Goal: Use online tool/utility: Utilize a website feature to perform a specific function

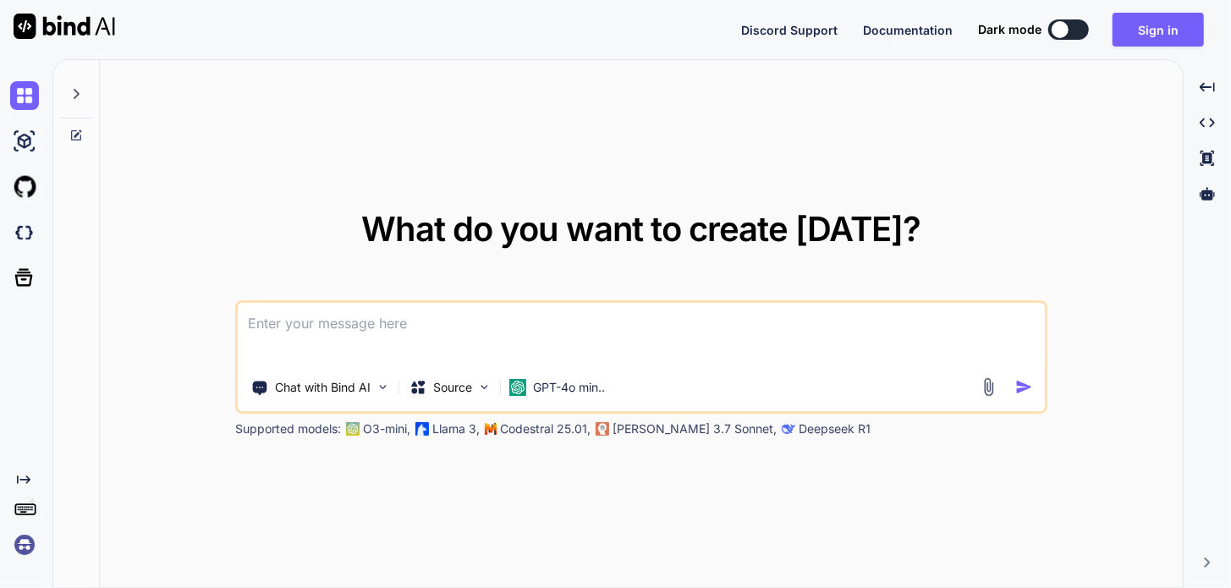
click at [328, 329] on textarea at bounding box center [641, 334] width 807 height 63
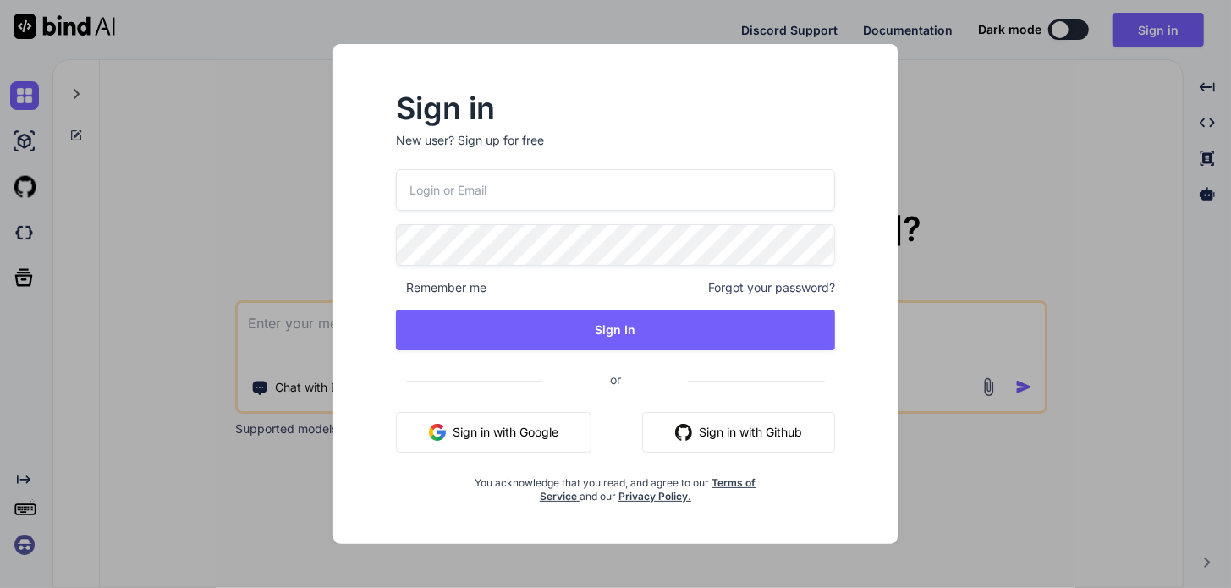
click at [304, 185] on div "Sign in New user? Sign up for free Remember me Forgot your password? Sign In or…" at bounding box center [615, 294] width 1231 height 588
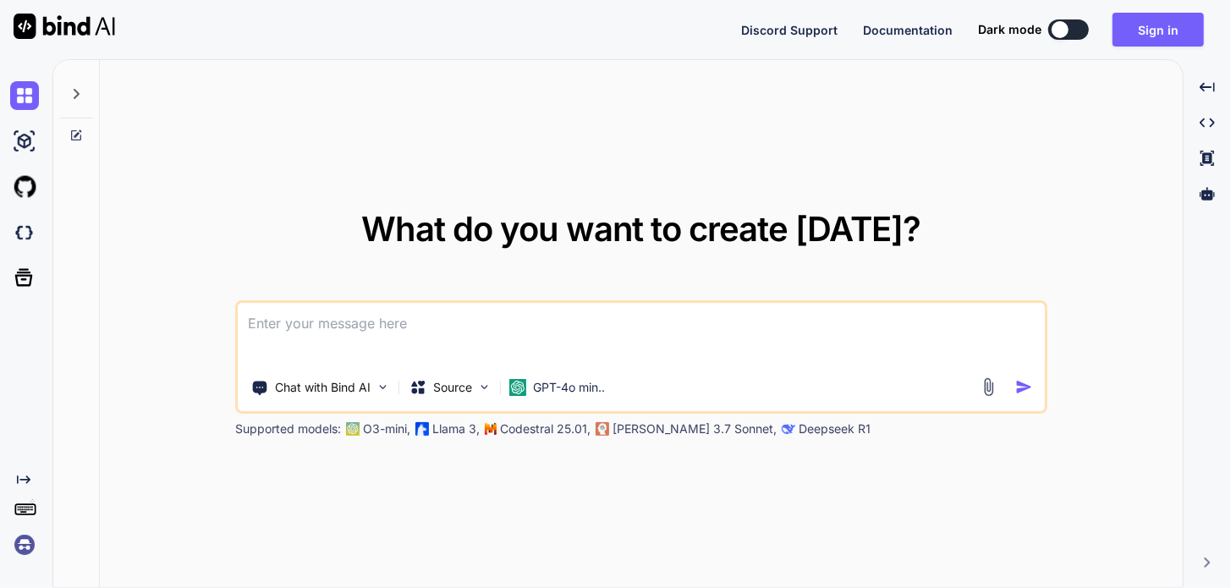
click at [436, 331] on textarea at bounding box center [641, 334] width 807 height 63
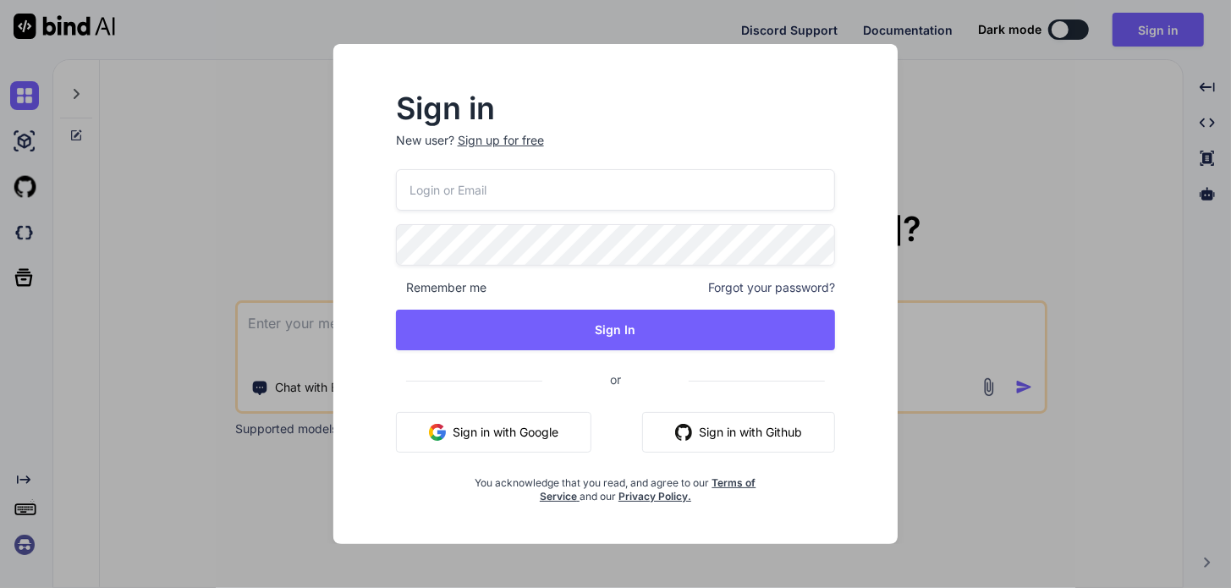
click at [468, 423] on button "Sign in with Google" at bounding box center [494, 432] width 196 height 41
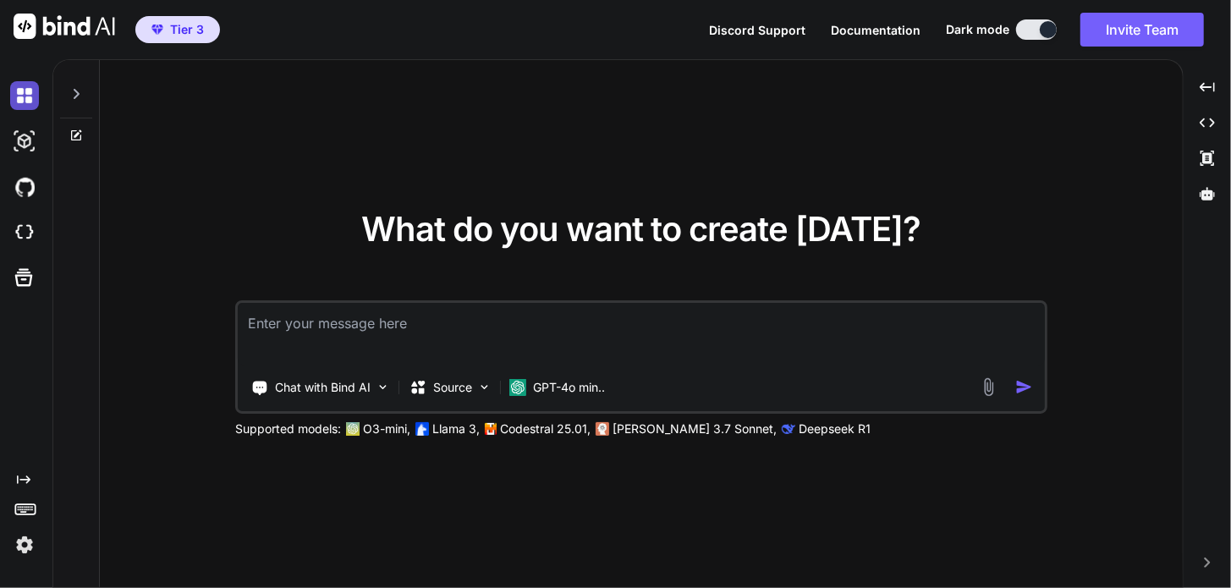
click at [26, 98] on img at bounding box center [24, 95] width 29 height 29
click at [31, 98] on img at bounding box center [24, 95] width 29 height 29
click at [27, 548] on img at bounding box center [24, 545] width 29 height 29
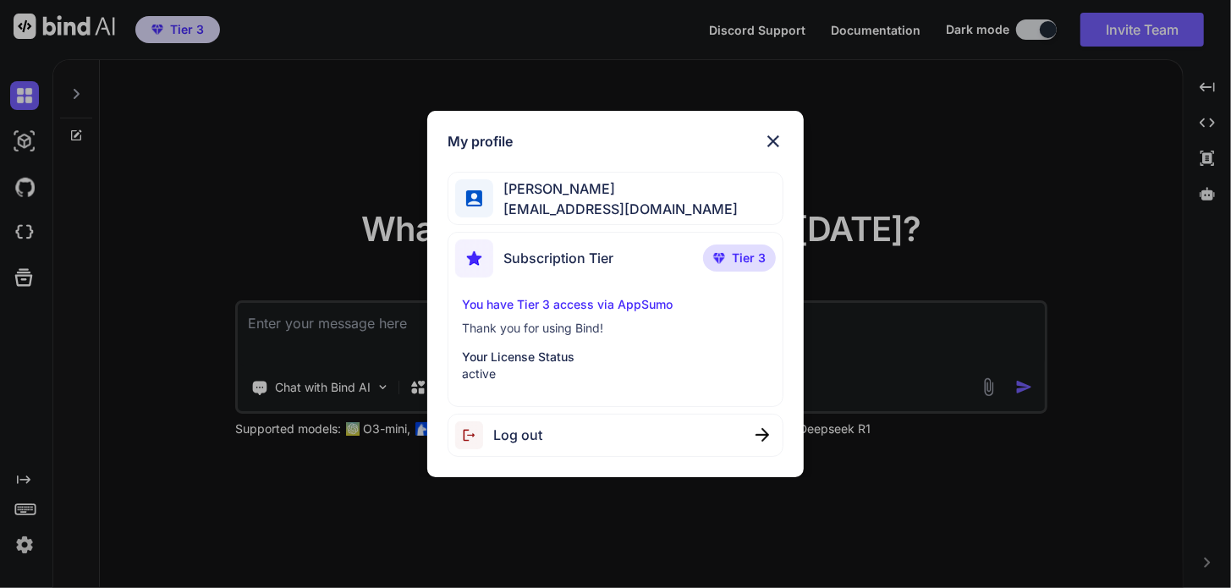
click at [333, 157] on div "My profile Cory Cannon ceecann@gmail.com Subscription Tier Tier 3 You have Tier…" at bounding box center [615, 294] width 1231 height 588
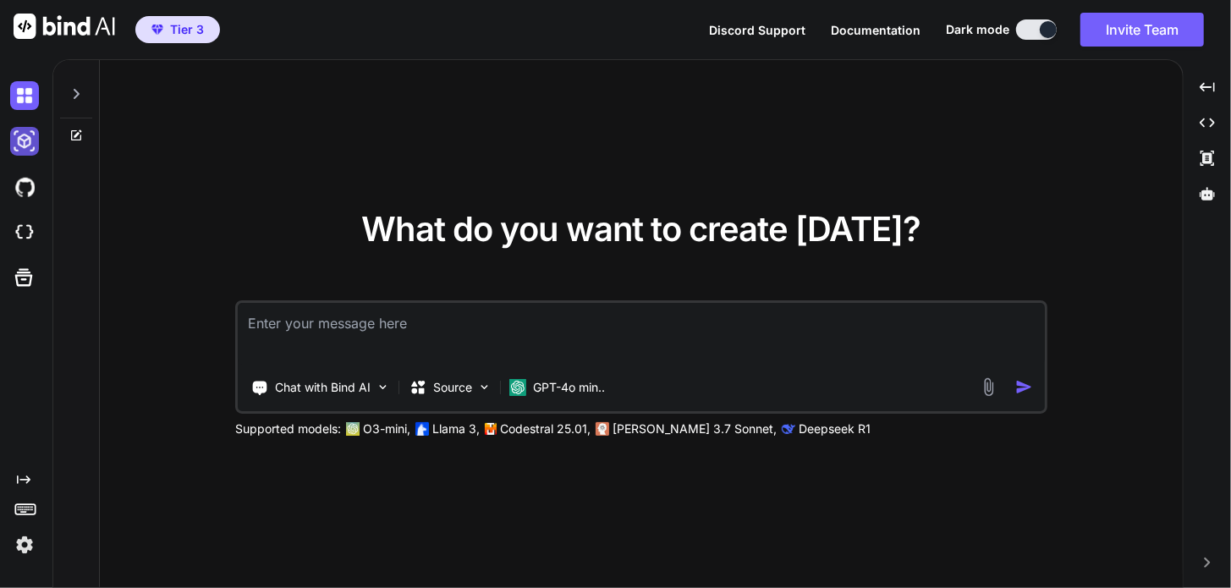
click at [22, 146] on img at bounding box center [24, 141] width 29 height 29
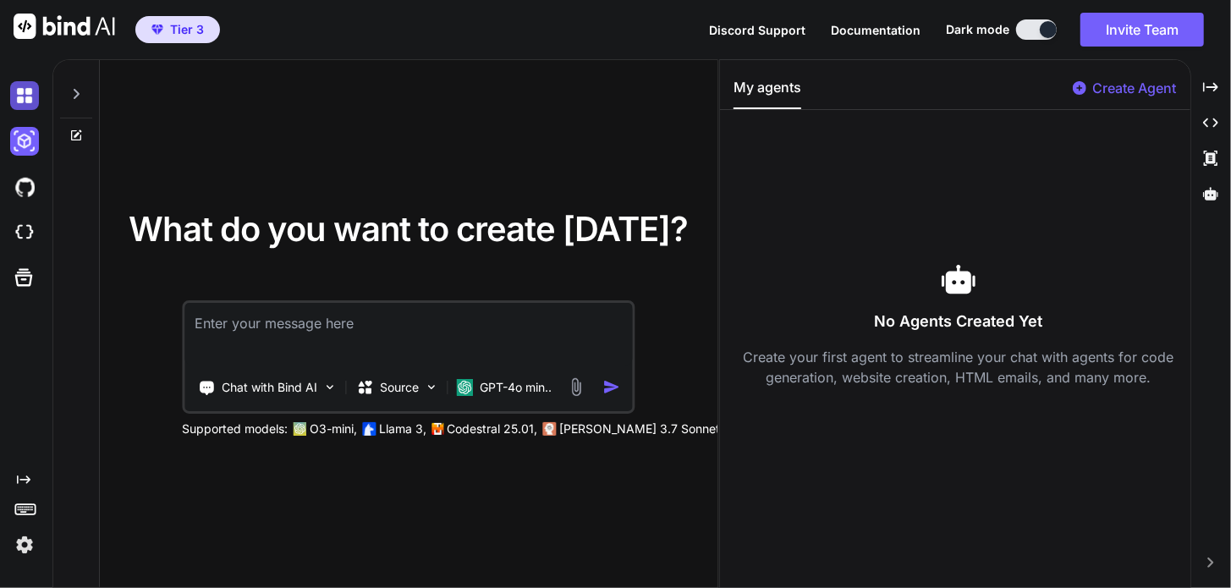
click at [31, 103] on img at bounding box center [24, 95] width 29 height 29
click at [31, 102] on img at bounding box center [24, 95] width 29 height 29
click at [74, 100] on div at bounding box center [76, 89] width 32 height 58
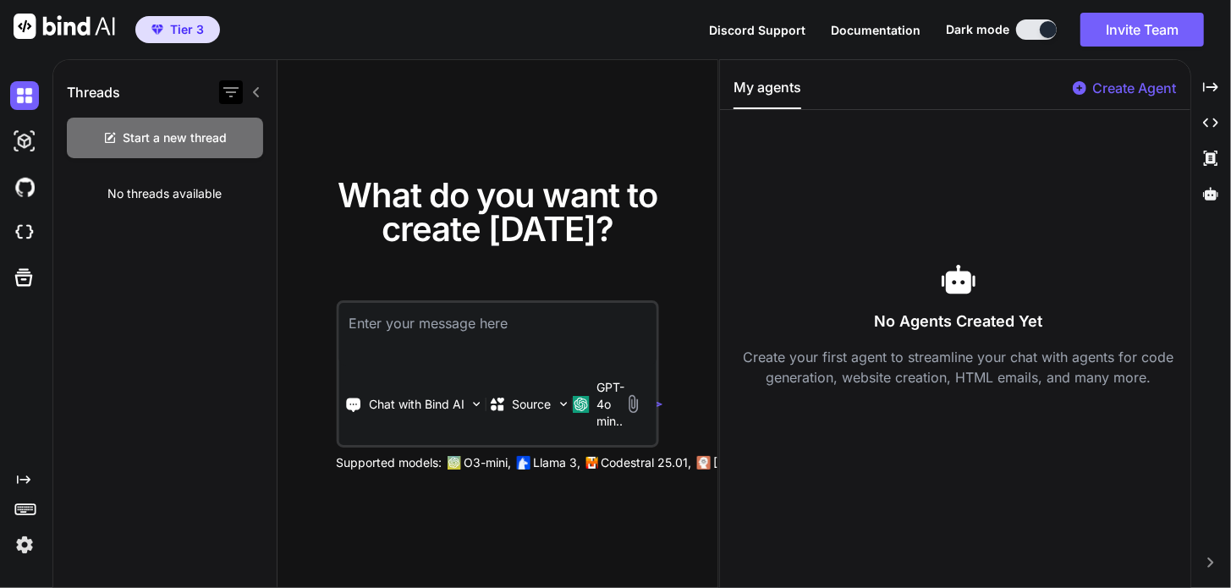
click at [227, 88] on icon "button" at bounding box center [230, 92] width 15 height 10
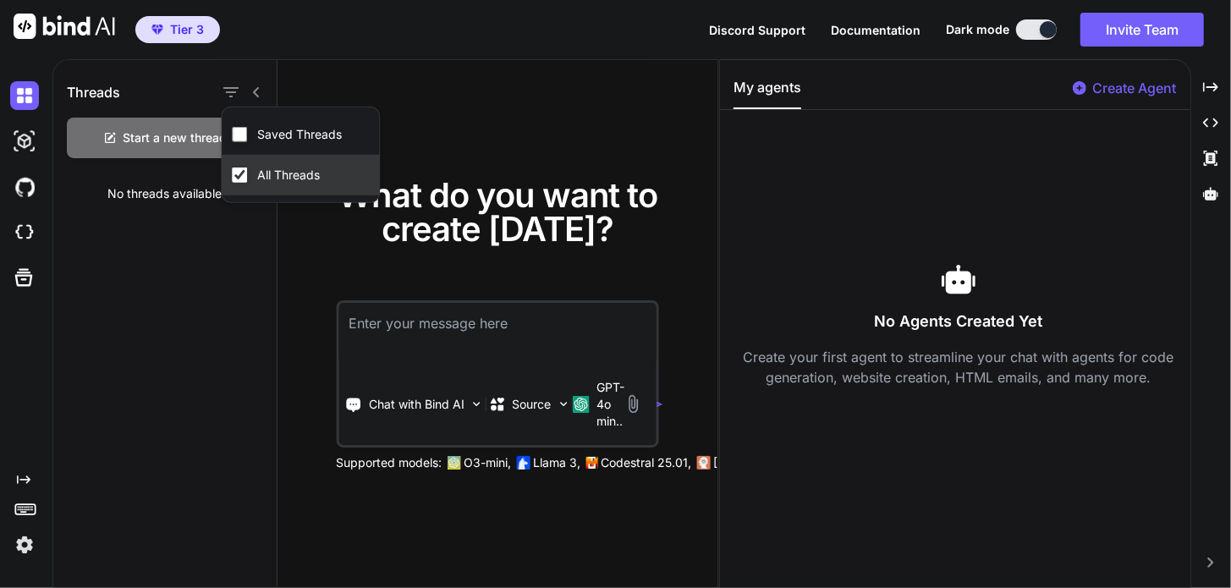
click at [270, 174] on label "All Threads" at bounding box center [288, 175] width 69 height 17
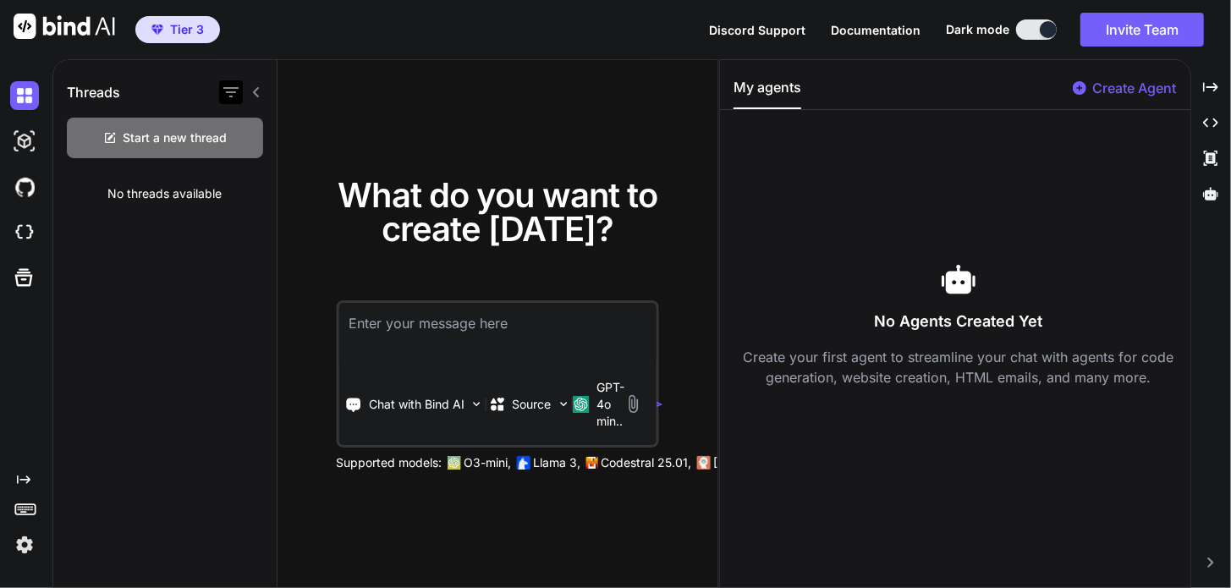
click at [233, 95] on icon "button" at bounding box center [231, 92] width 20 height 20
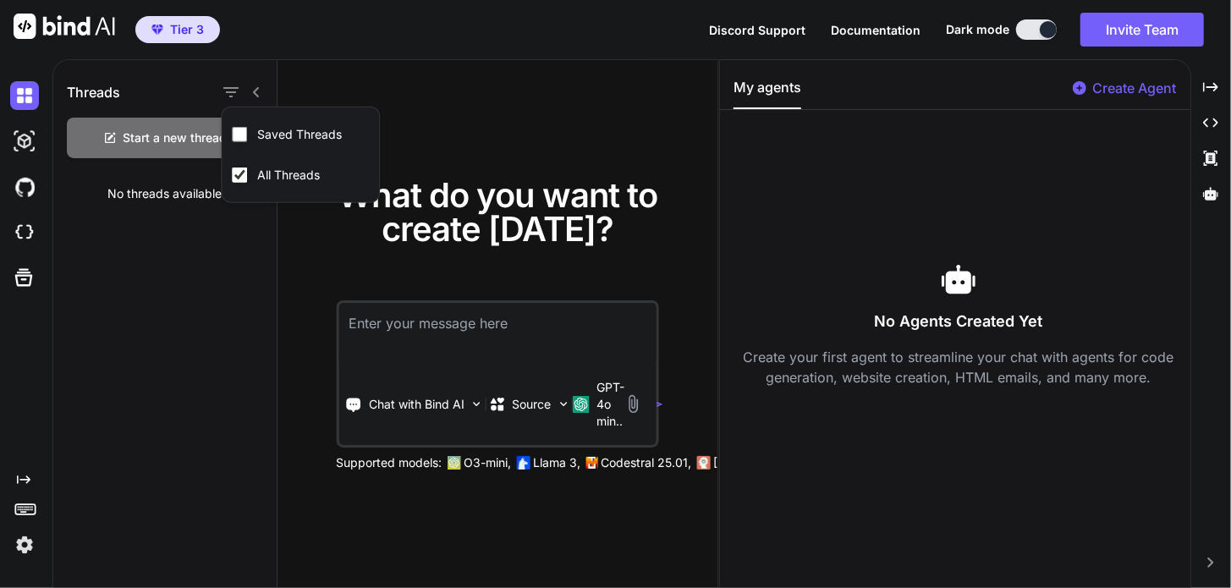
click at [144, 242] on div "Threads Start a new thread No threads available" at bounding box center [165, 324] width 224 height 529
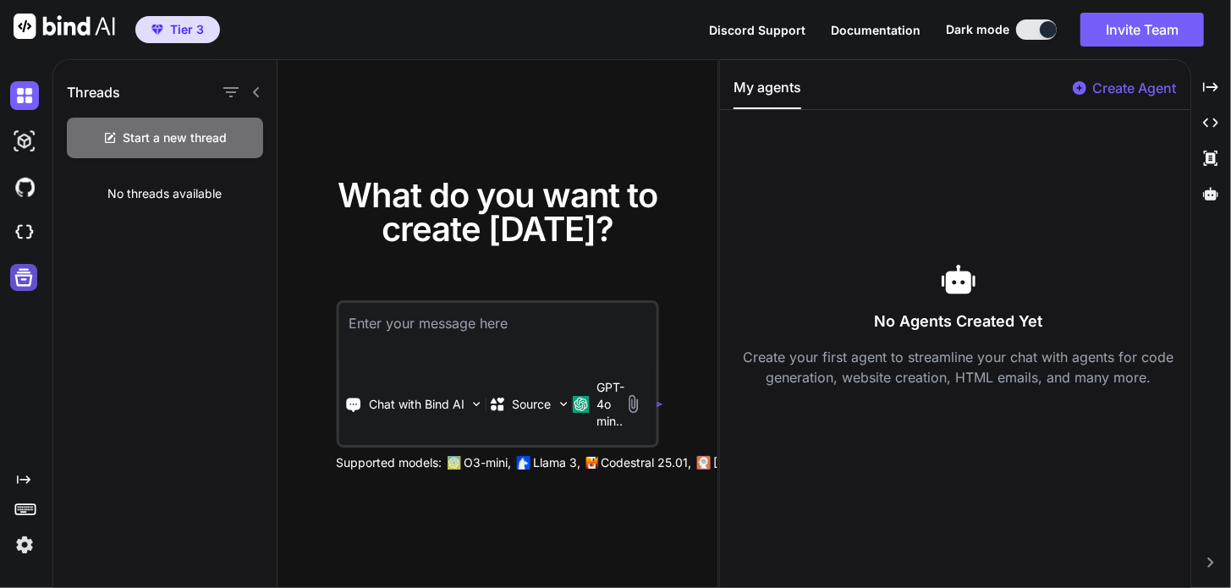
click at [26, 283] on icon at bounding box center [24, 278] width 24 height 24
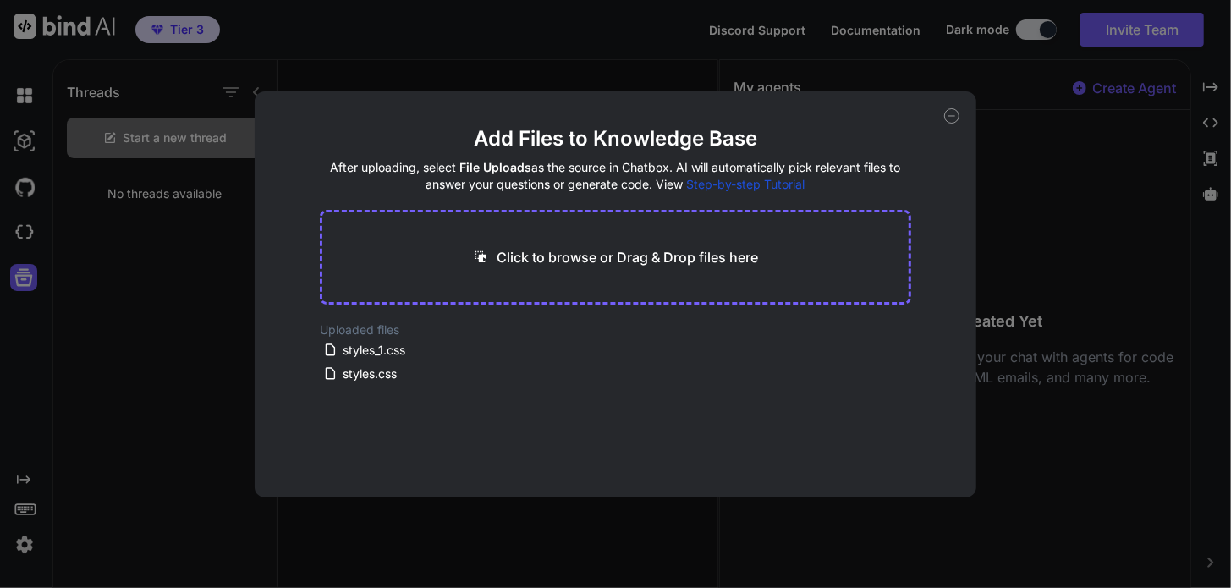
drag, startPoint x: 952, startPoint y: 113, endPoint x: 931, endPoint y: 119, distance: 22.2
click at [952, 113] on icon at bounding box center [952, 115] width 15 height 15
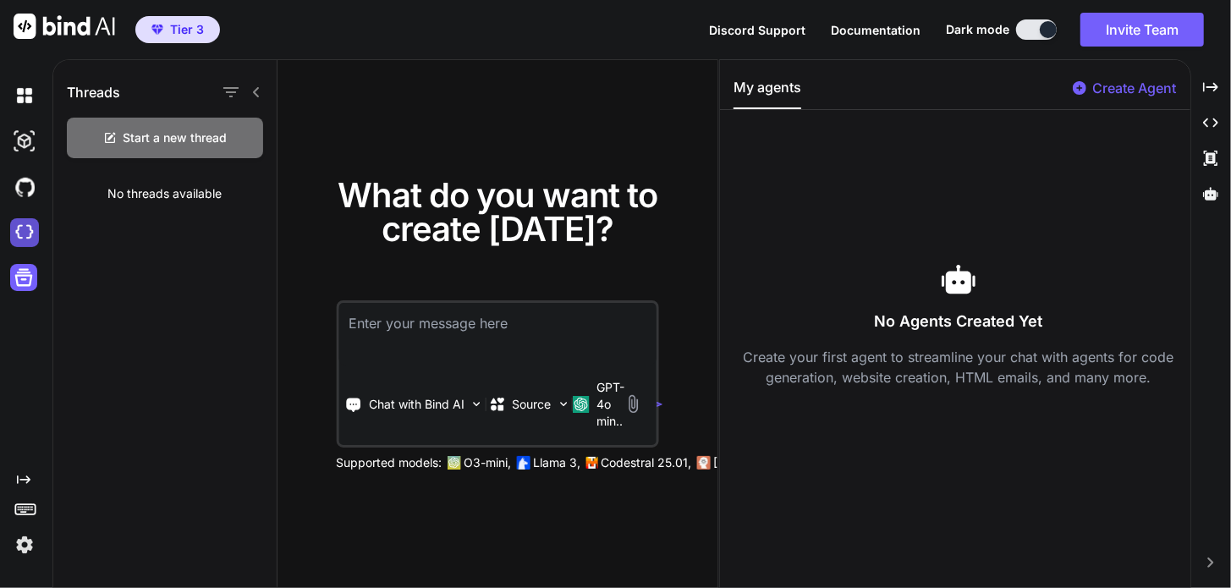
click at [18, 235] on img at bounding box center [24, 232] width 29 height 29
click at [21, 102] on img at bounding box center [24, 95] width 29 height 29
click at [25, 145] on img at bounding box center [24, 141] width 29 height 29
click at [1031, 35] on button at bounding box center [1037, 29] width 41 height 20
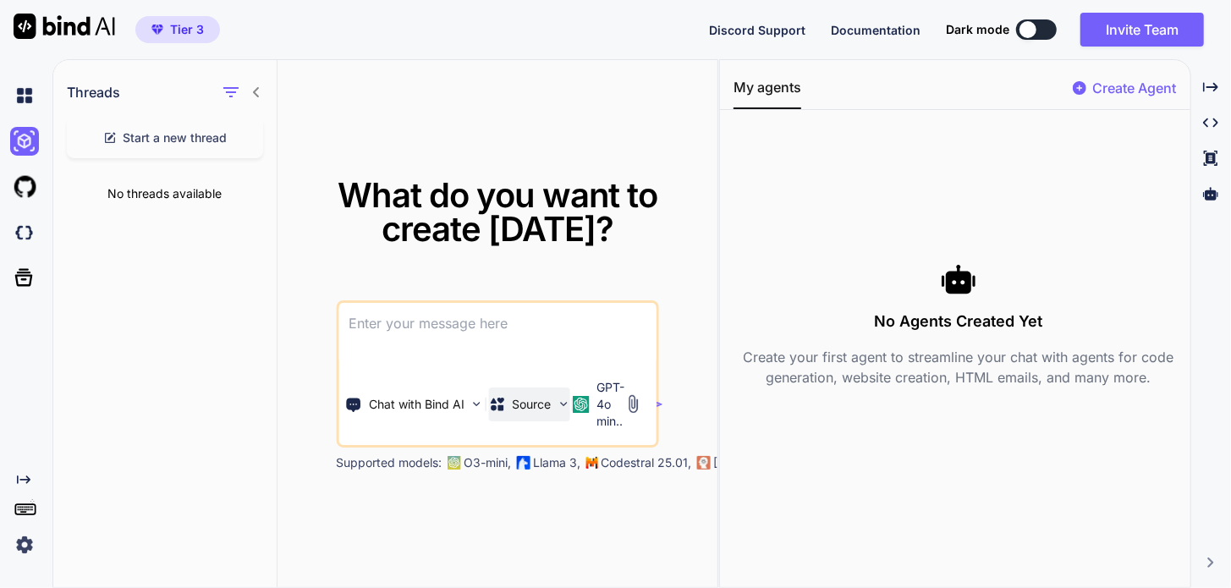
click at [549, 409] on div "Source" at bounding box center [529, 405] width 81 height 34
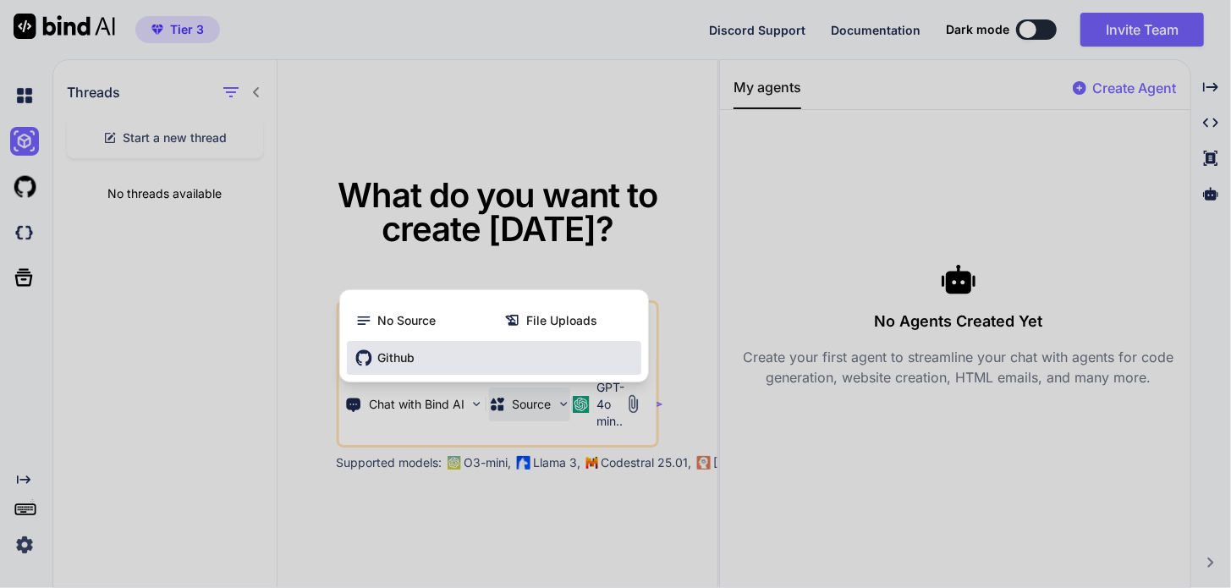
click at [382, 352] on span "Github" at bounding box center [395, 358] width 37 height 17
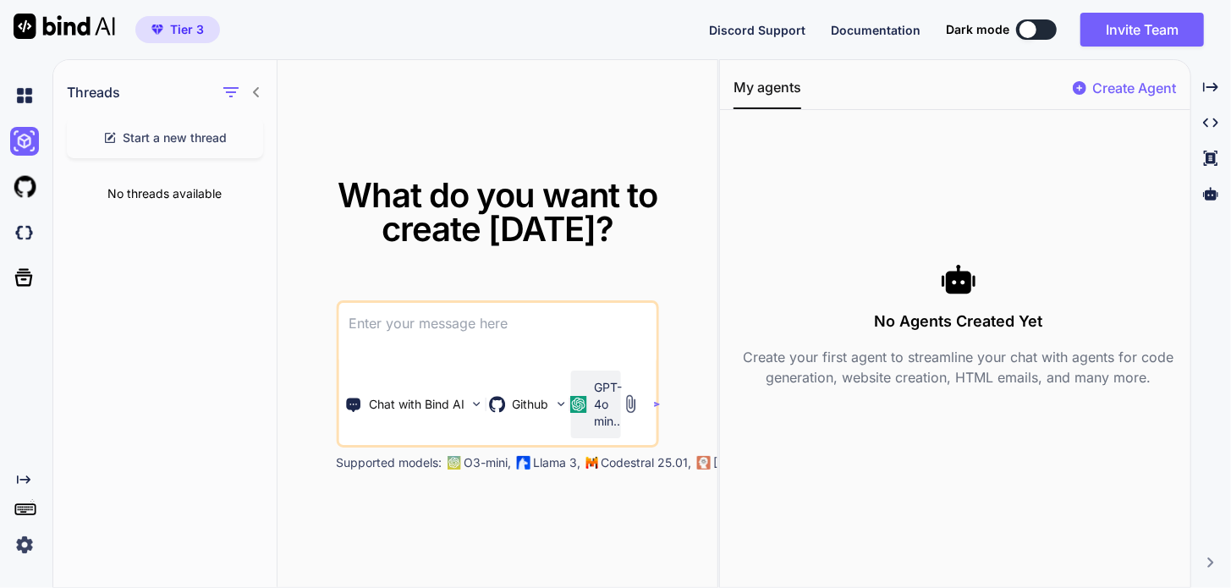
click at [609, 408] on p "GPT-4o min.." at bounding box center [608, 404] width 28 height 51
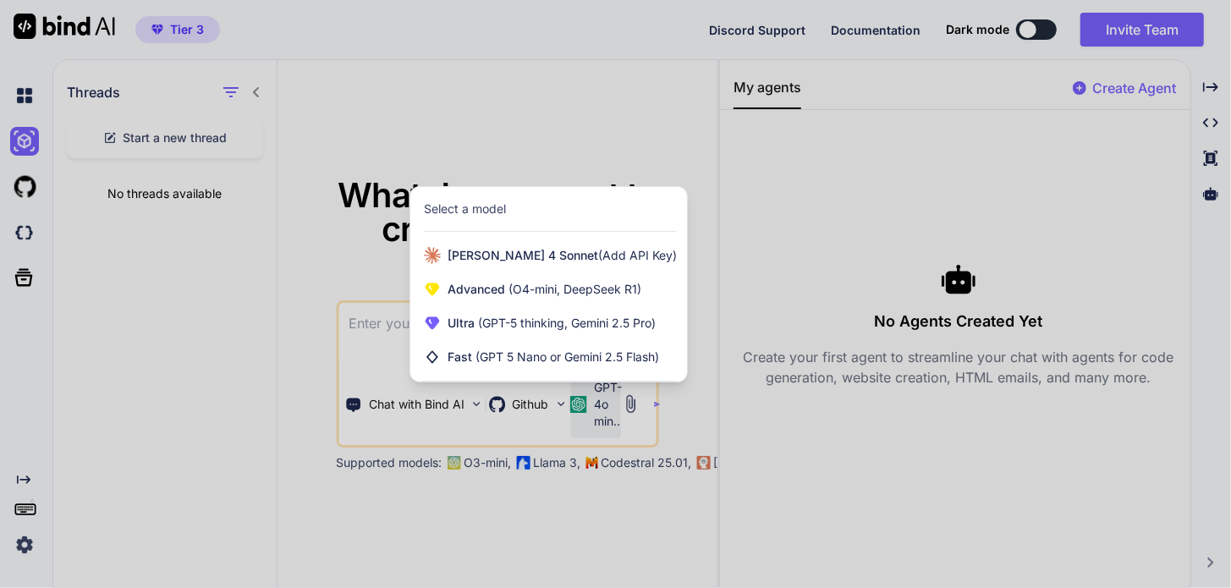
click at [629, 503] on div at bounding box center [615, 294] width 1231 height 588
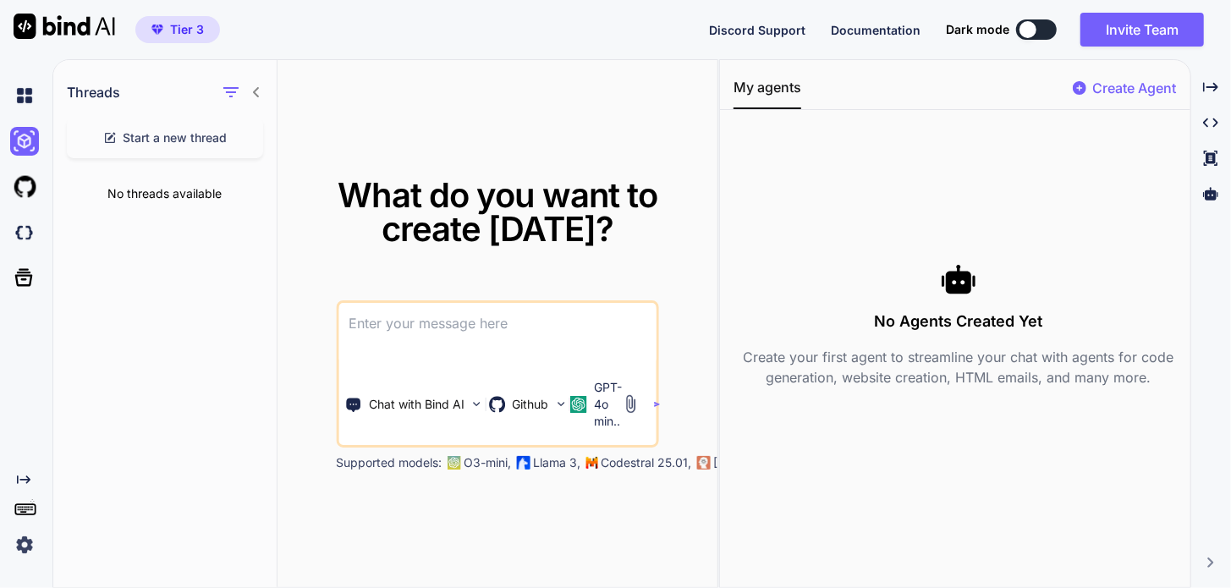
click at [23, 478] on icon "Created with Pixso." at bounding box center [24, 480] width 14 height 14
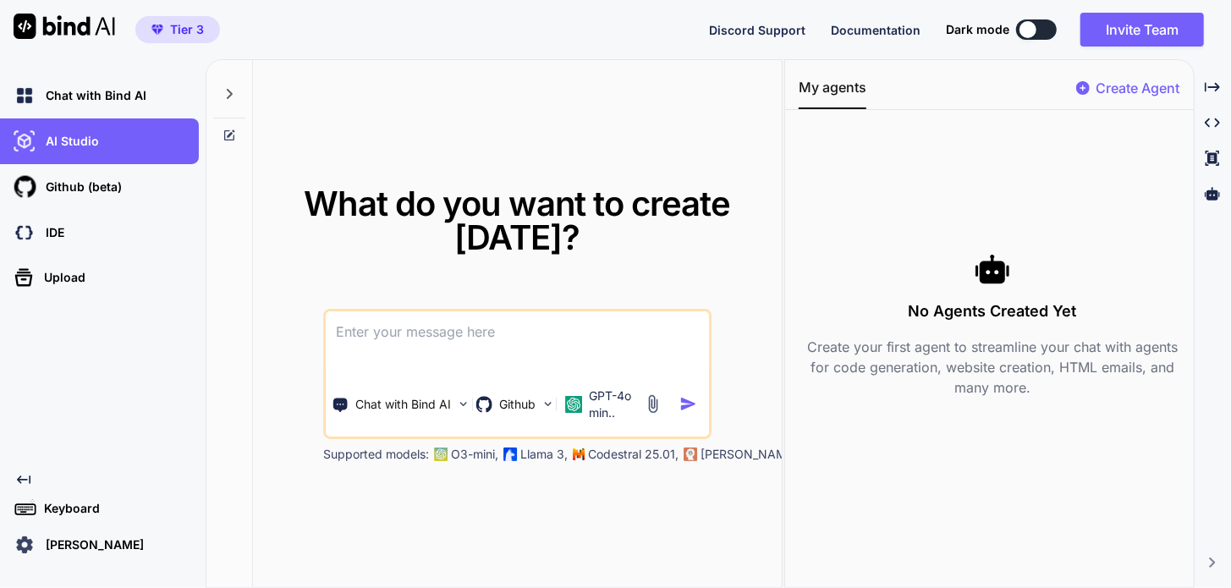
click at [23, 548] on img at bounding box center [24, 545] width 29 height 29
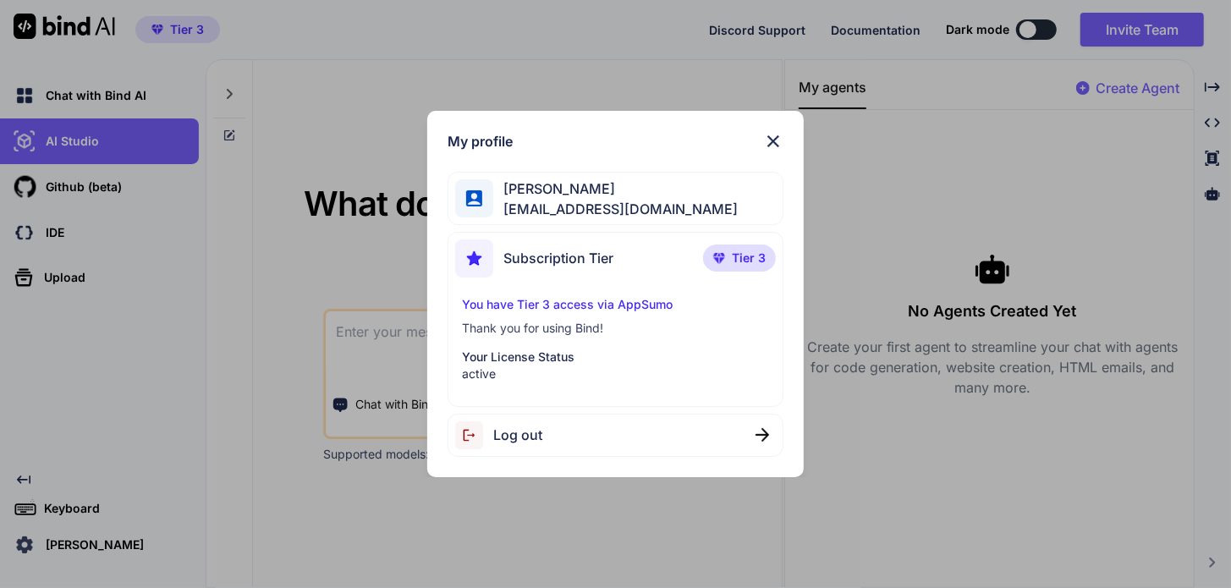
click at [774, 135] on img at bounding box center [773, 141] width 20 height 20
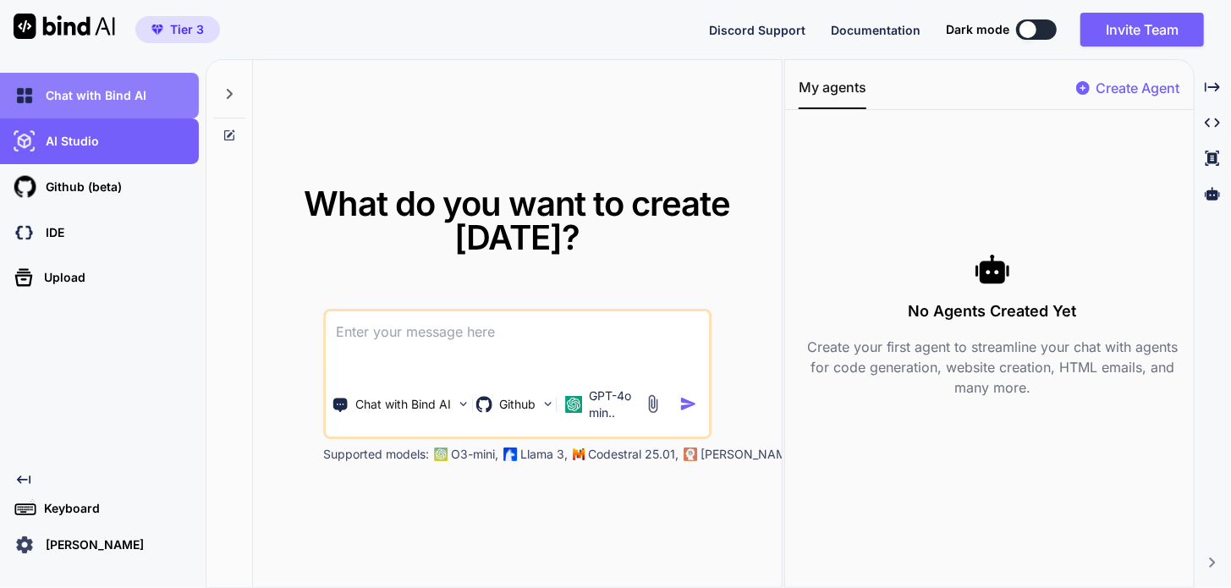
click at [65, 101] on p "Chat with Bind AI" at bounding box center [92, 95] width 107 height 17
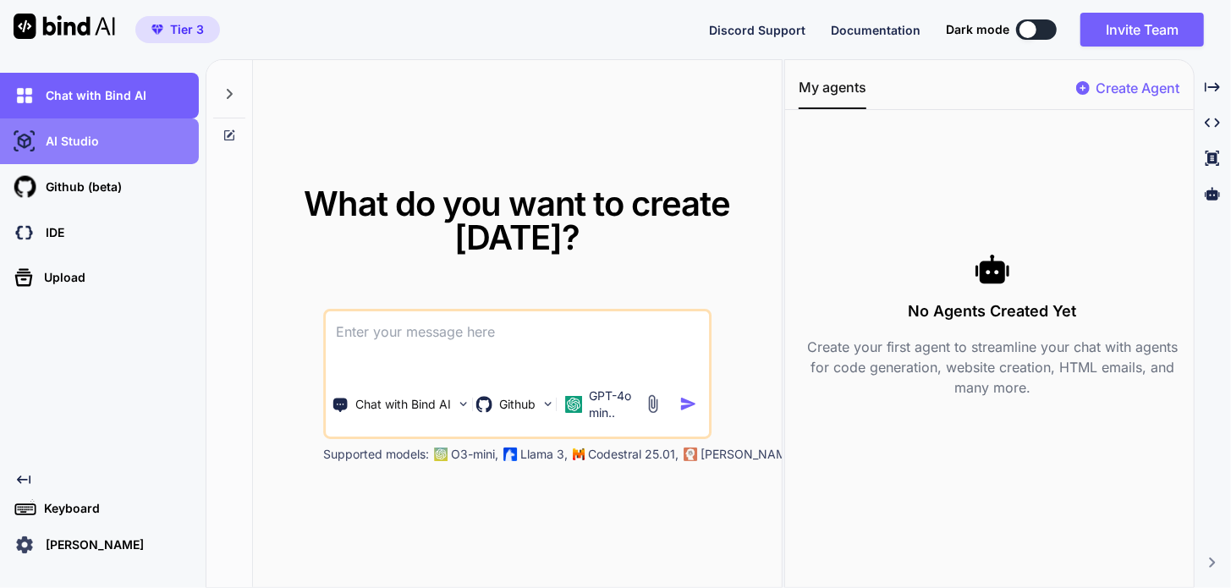
click at [76, 149] on p "AI Studio" at bounding box center [69, 141] width 60 height 17
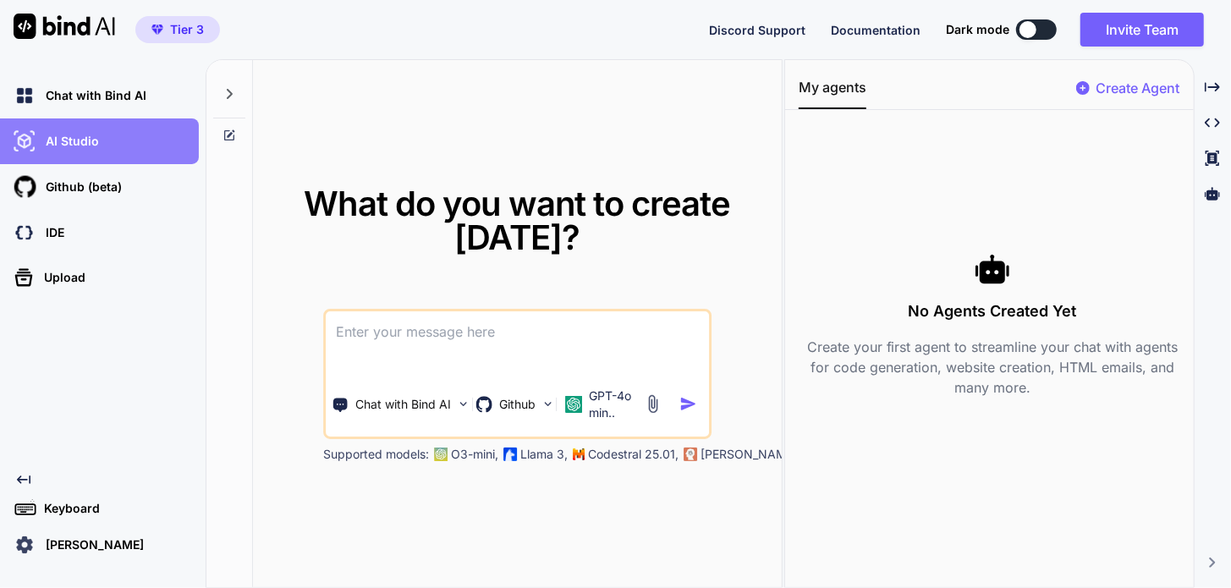
click at [76, 148] on p "AI Studio" at bounding box center [69, 141] width 60 height 17
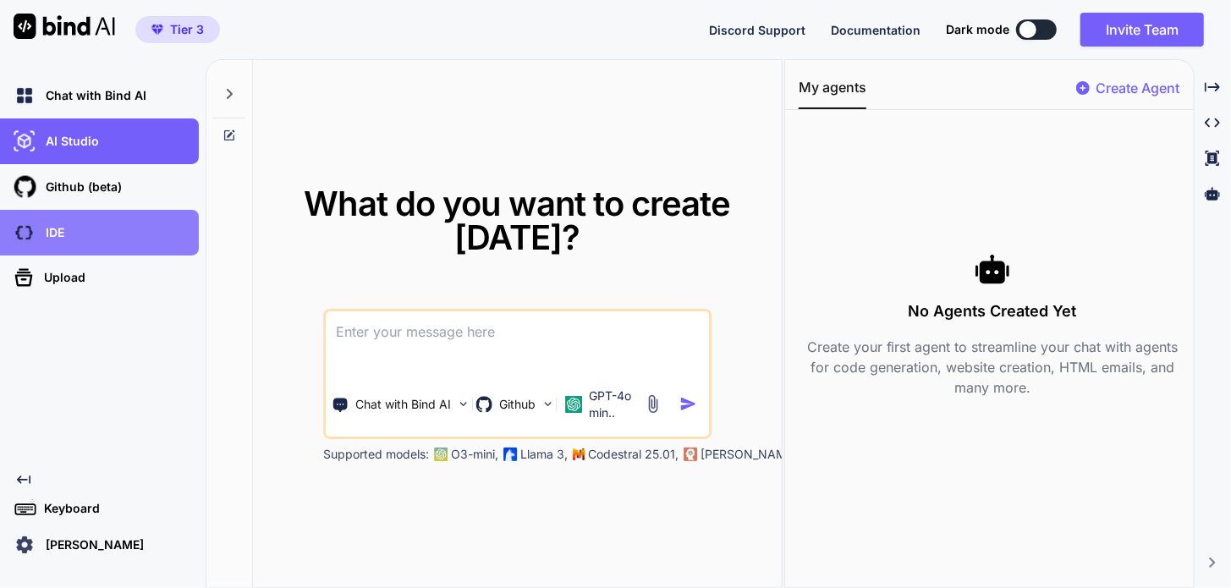
click at [43, 233] on p "IDE" at bounding box center [51, 232] width 25 height 17
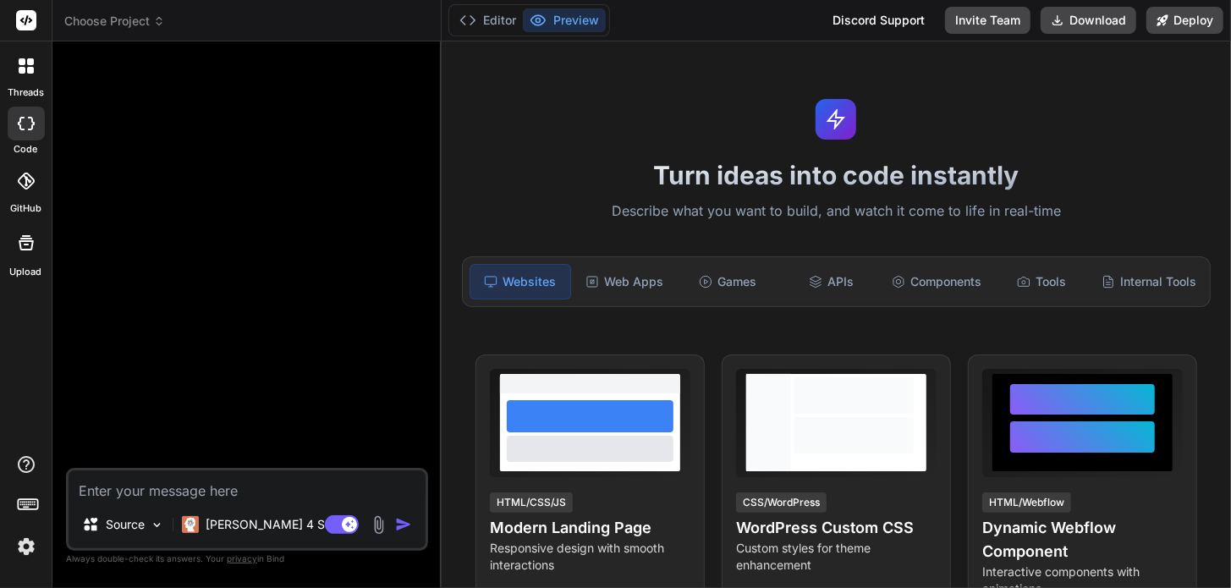
click at [31, 69] on icon at bounding box center [30, 70] width 7 height 7
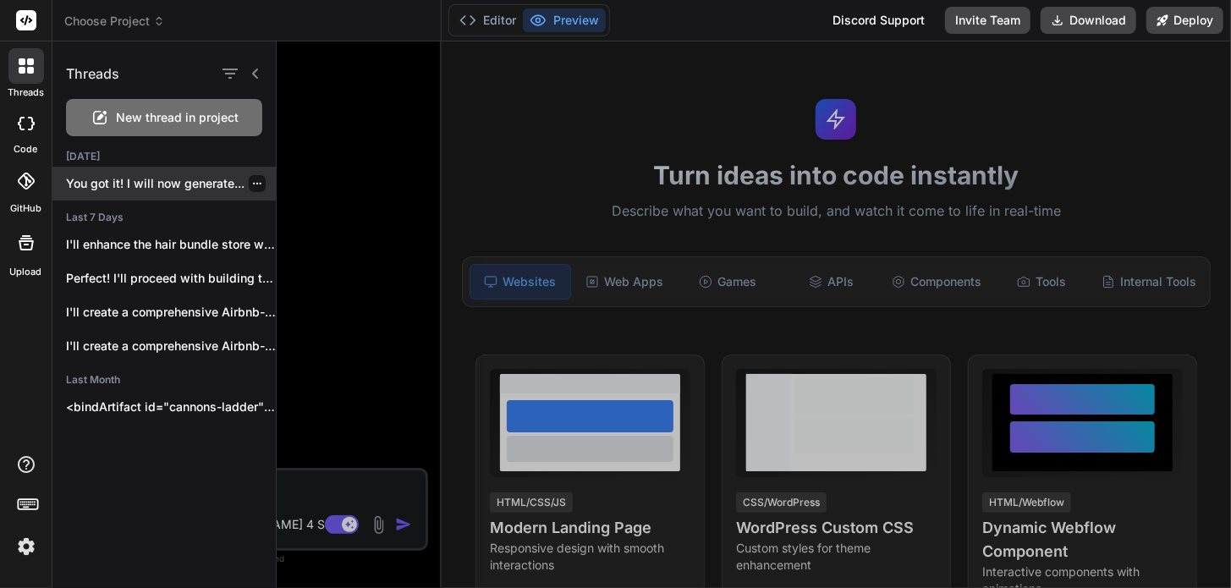
click at [157, 179] on p "You got it! I will now generate..." at bounding box center [171, 183] width 210 height 17
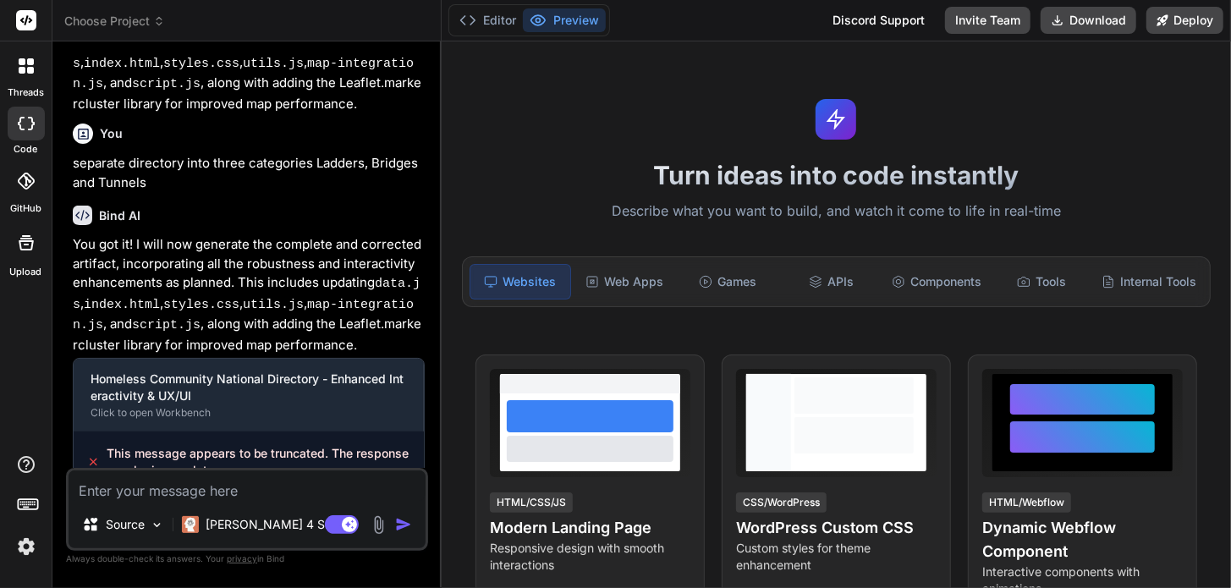
type textarea "x"
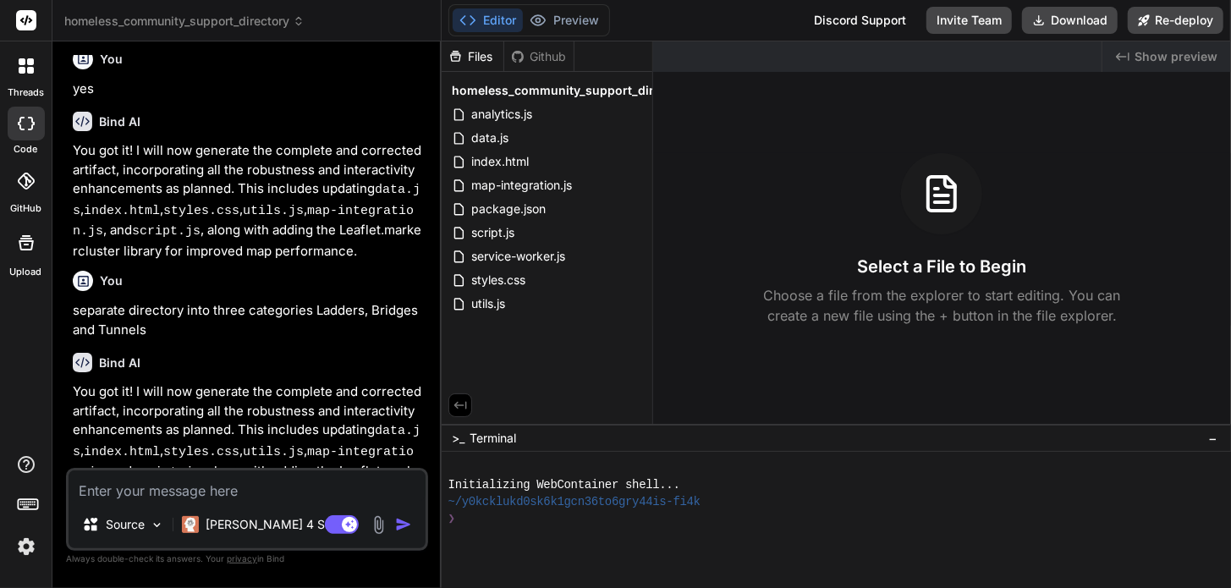
scroll to position [1548, 0]
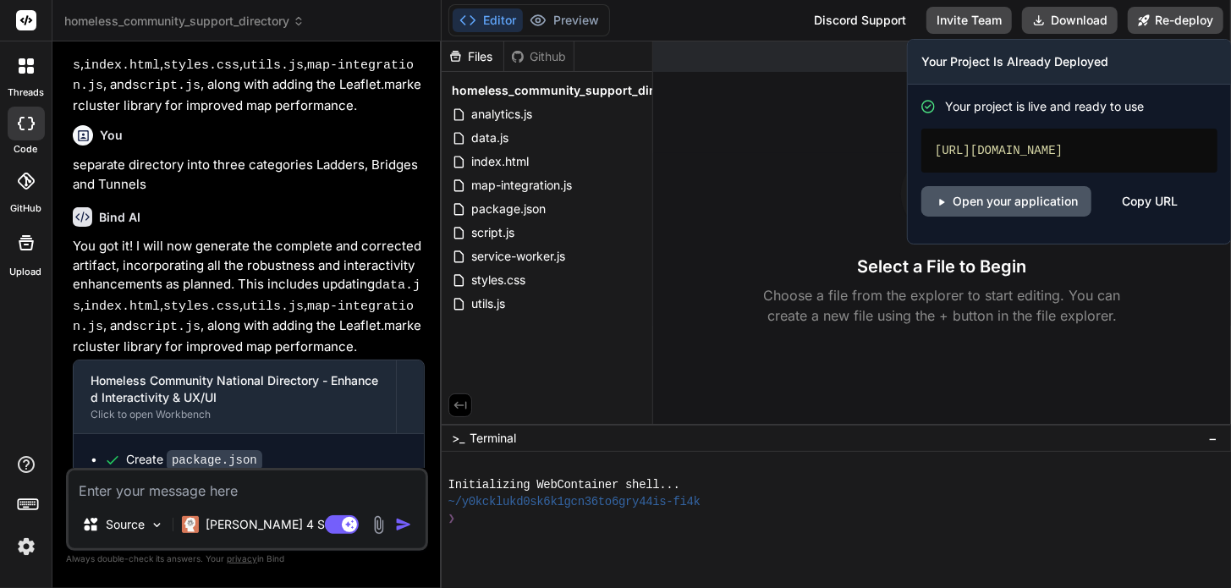
click at [1000, 217] on link "Open your application" at bounding box center [1007, 201] width 170 height 30
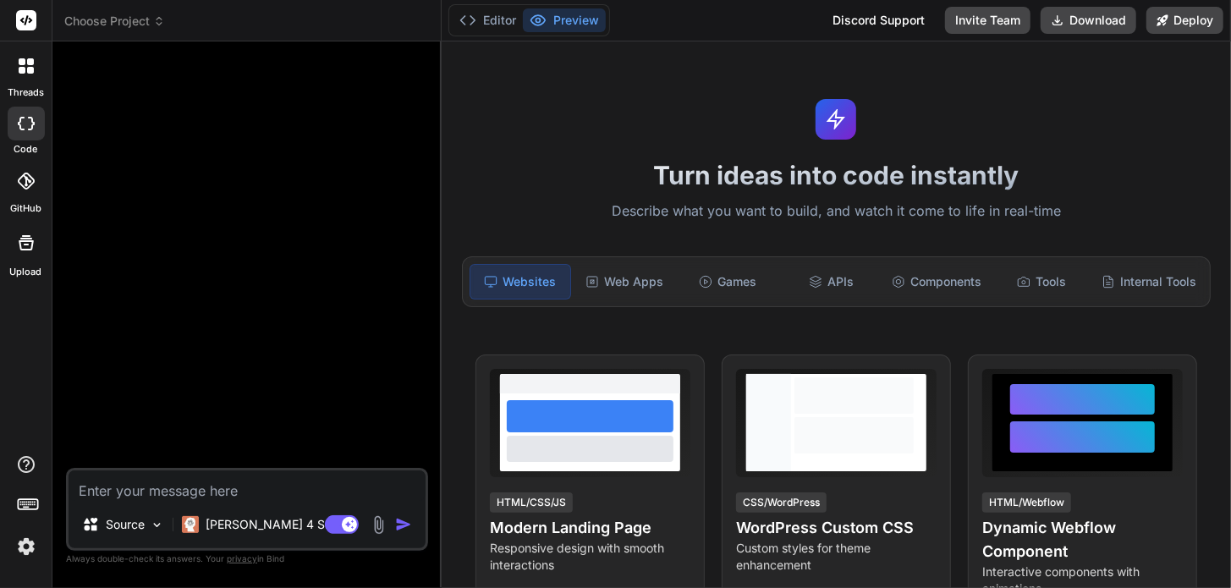
click at [30, 73] on icon at bounding box center [30, 70] width 7 height 7
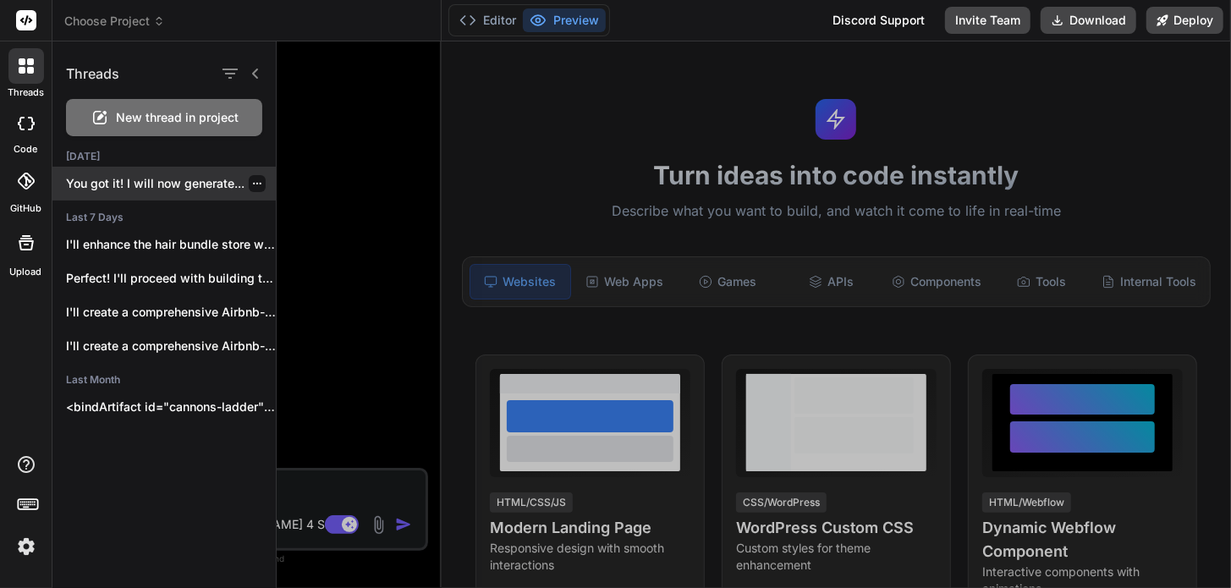
click at [157, 190] on p "You got it! I will now generate..." at bounding box center [171, 183] width 210 height 17
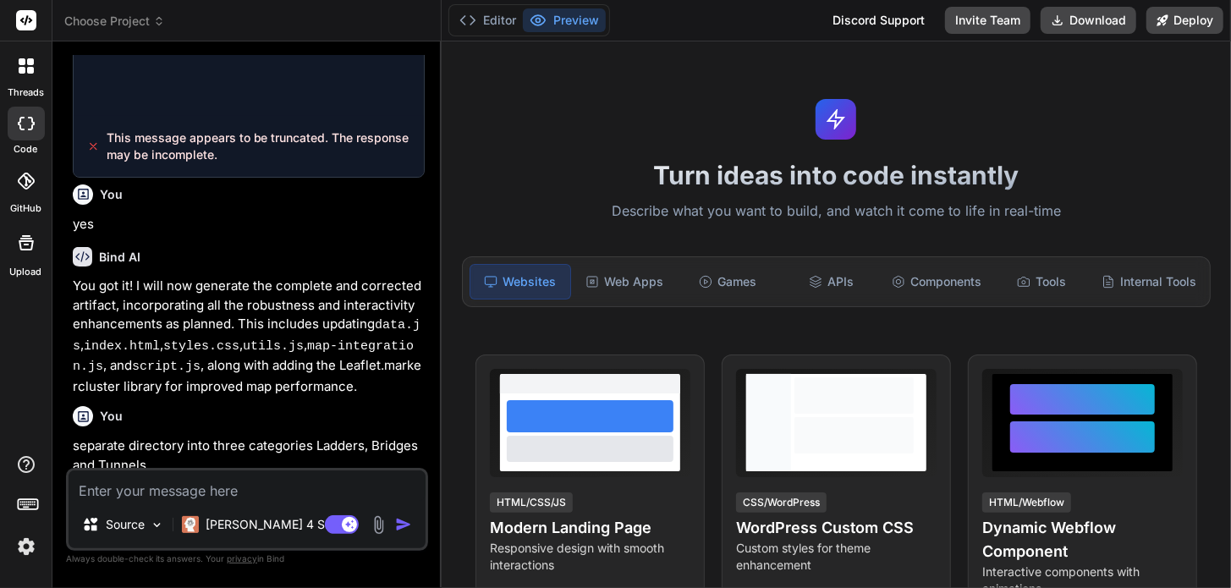
scroll to position [1548, 0]
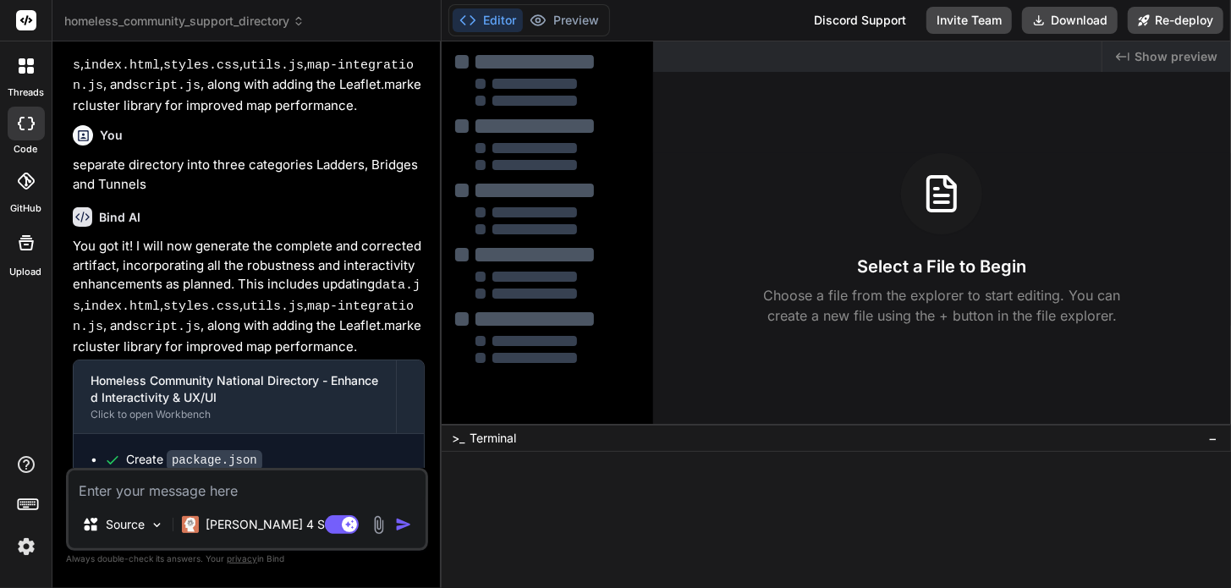
type textarea "x"
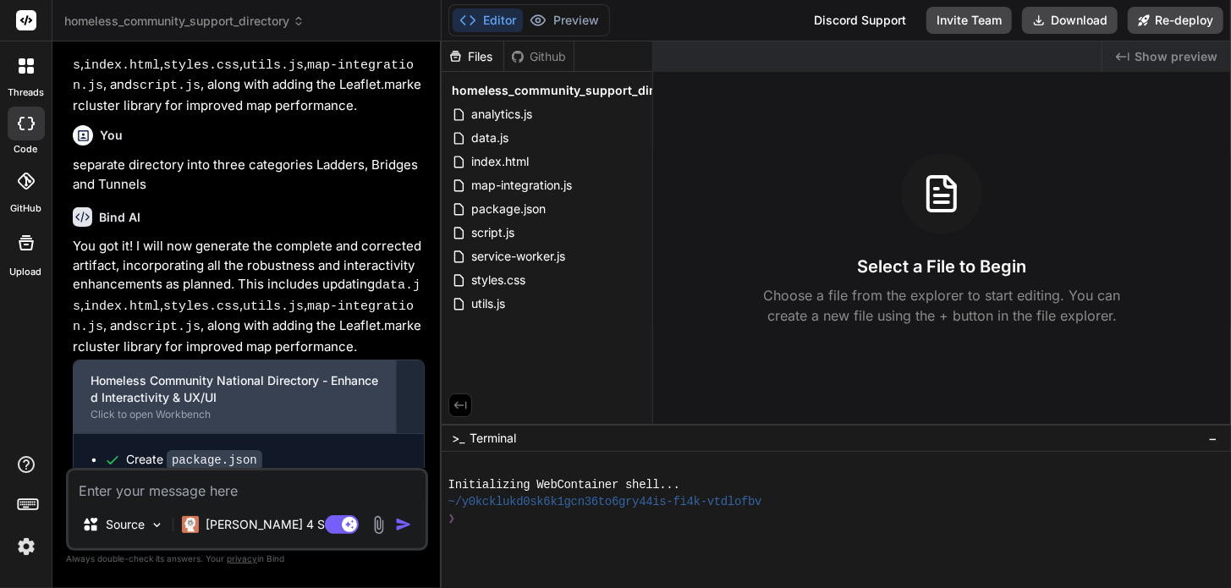
scroll to position [1679, 0]
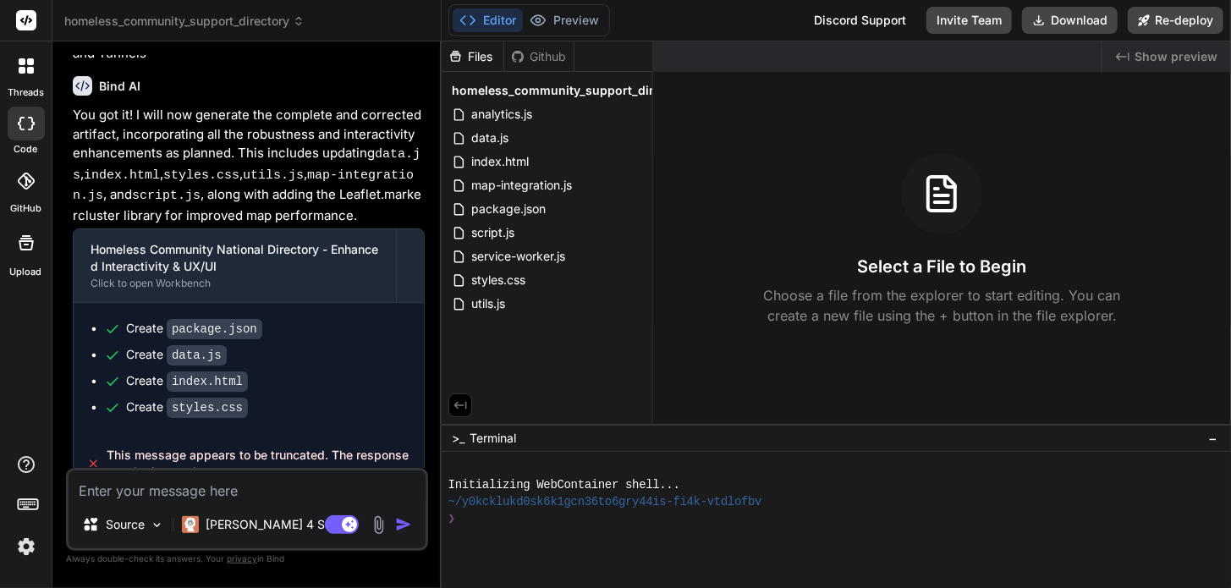
click at [1155, 53] on span "Show preview" at bounding box center [1176, 56] width 83 height 17
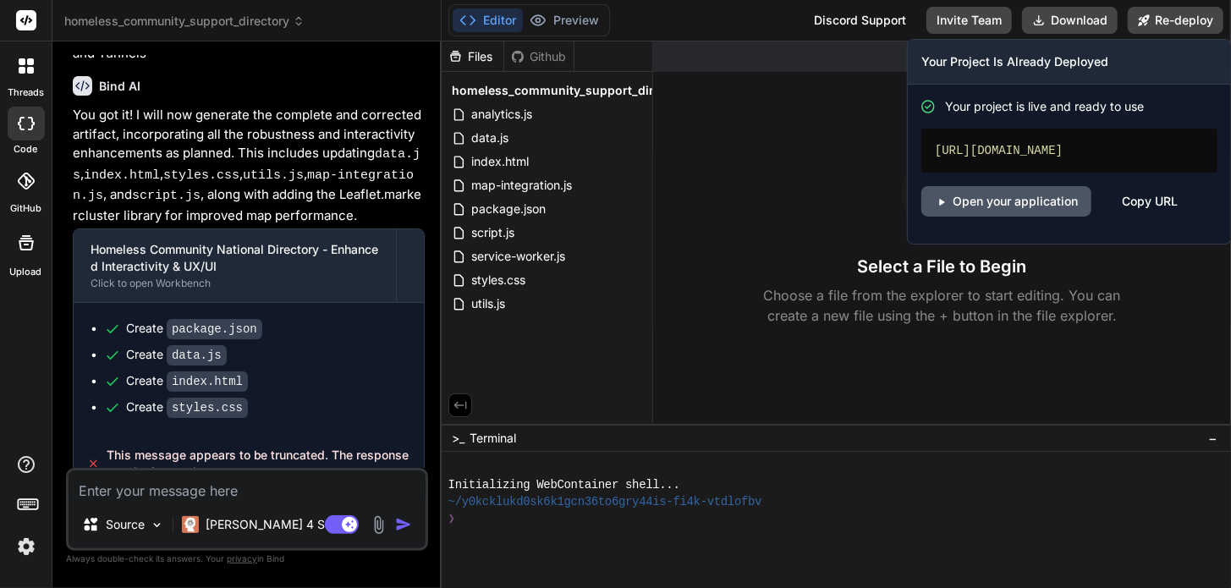
click at [1041, 217] on link "Open your application" at bounding box center [1007, 201] width 170 height 30
